Goal: Information Seeking & Learning: Check status

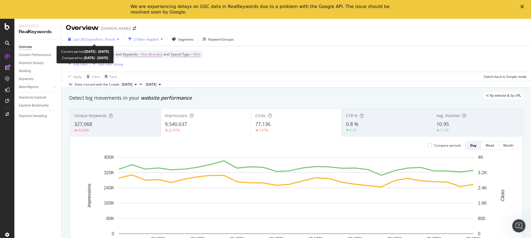
click at [100, 39] on span "vs Prev. Period" at bounding box center [104, 39] width 22 height 5
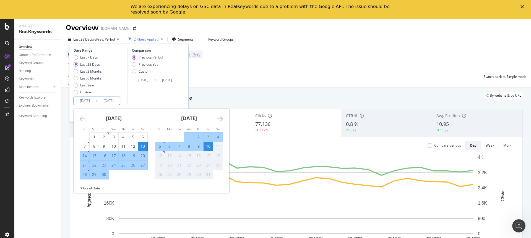
click at [111, 102] on input "[DATE]" at bounding box center [109, 101] width 22 height 8
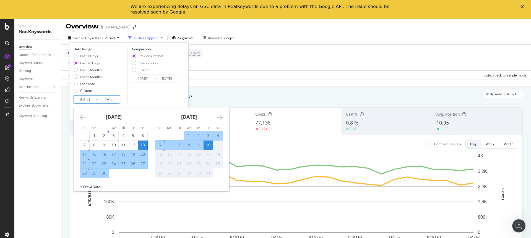
scroll to position [2, 0]
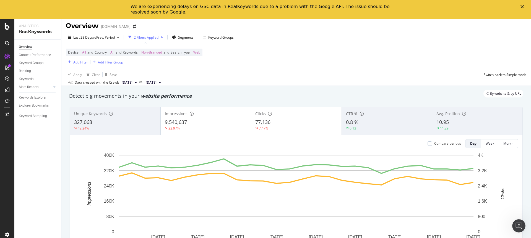
click at [242, 83] on div "Data crossed with the Crawls [DATE] vs [DATE]" at bounding box center [296, 82] width 470 height 7
click at [136, 26] on icon "arrow-right-arrow-left" at bounding box center [134, 27] width 3 height 4
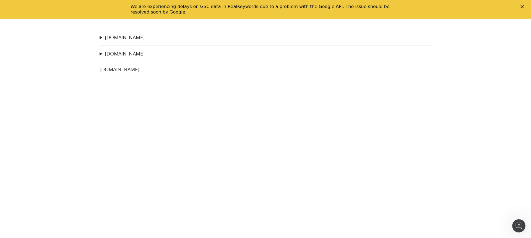
click at [131, 56] on link "[DOMAIN_NAME]" at bounding box center [125, 54] width 40 height 6
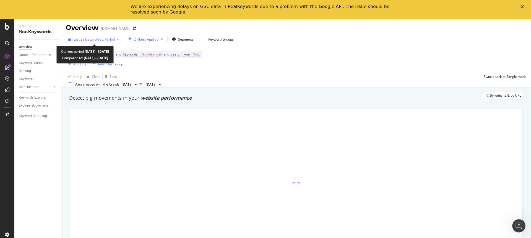
click at [112, 38] on span "vs Prev. Period" at bounding box center [104, 39] width 22 height 5
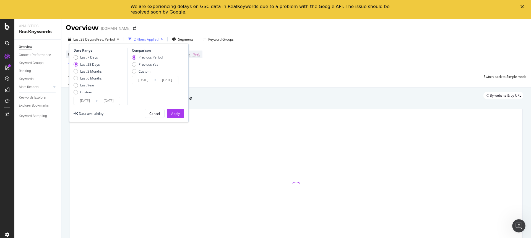
click at [165, 80] on input "[DATE]" at bounding box center [167, 80] width 22 height 8
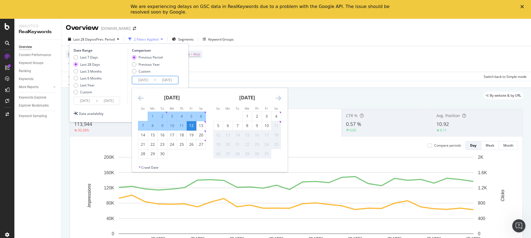
click at [277, 88] on div "[DATE]" at bounding box center [247, 100] width 68 height 24
click at [266, 72] on div "Apply Clear Save Switch back to Simple mode" at bounding box center [296, 76] width 470 height 9
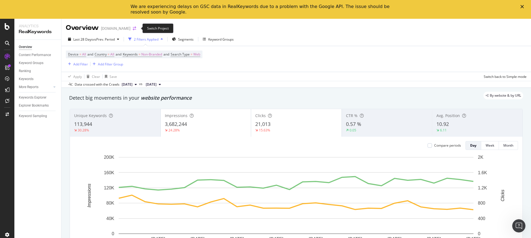
click at [136, 29] on icon "arrow-right-arrow-left" at bounding box center [134, 29] width 3 height 4
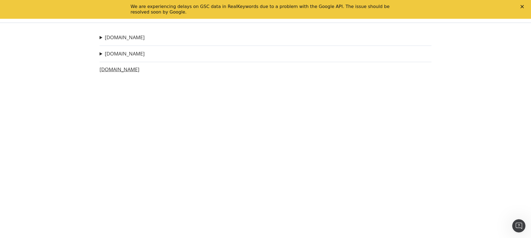
click at [130, 70] on link "[DOMAIN_NAME]" at bounding box center [120, 70] width 40 height 6
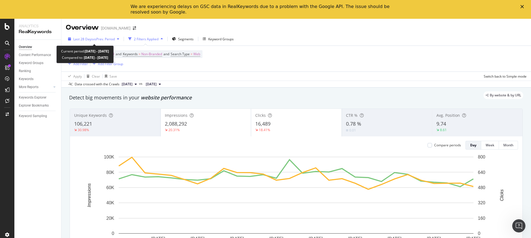
click at [97, 43] on div "Last 28 Days vs Prev. Period" at bounding box center [94, 39] width 56 height 8
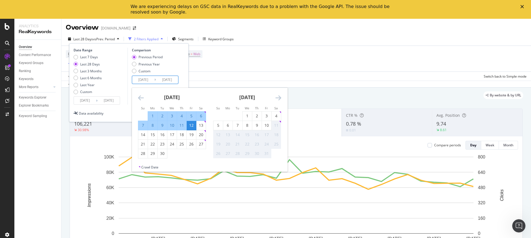
click at [167, 80] on input "[DATE]" at bounding box center [167, 80] width 22 height 8
click at [278, 68] on div "Device = All and Country = All and Keywords = Non-Branded and Search Type = Web…" at bounding box center [296, 59] width 461 height 26
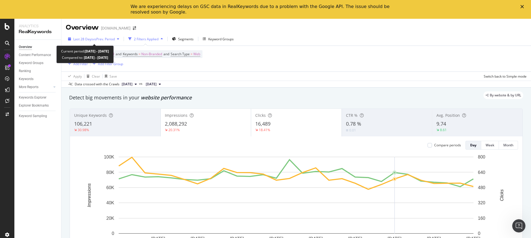
click at [103, 39] on span "vs Prev. Period" at bounding box center [104, 39] width 22 height 5
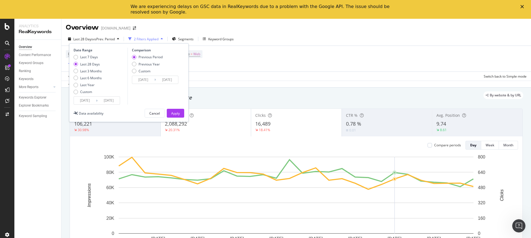
click at [105, 99] on input "[DATE]" at bounding box center [109, 101] width 22 height 8
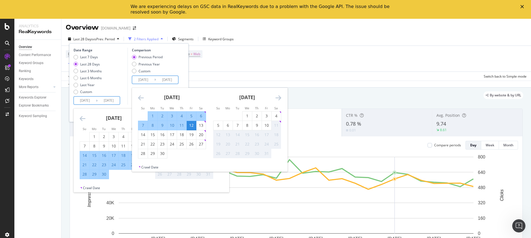
click at [158, 83] on input "[DATE]" at bounding box center [167, 80] width 22 height 8
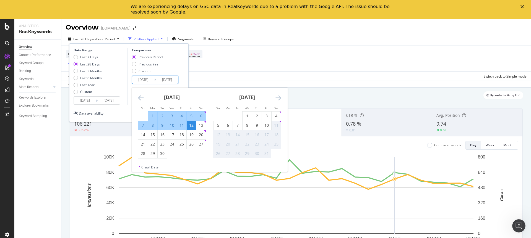
click at [270, 57] on div "Device = All and Country = All and Keywords = Non-Branded and Search Type = Web…" at bounding box center [296, 59] width 461 height 26
